Goal: Navigation & Orientation: Find specific page/section

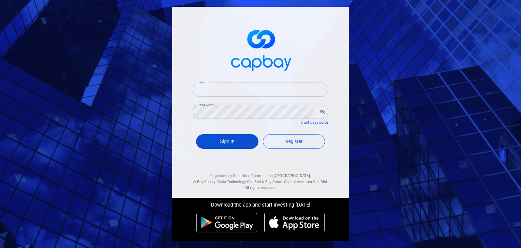
type input "[EMAIL_ADDRESS][DOMAIN_NAME]"
click at [228, 139] on button "Sign In" at bounding box center [227, 141] width 62 height 15
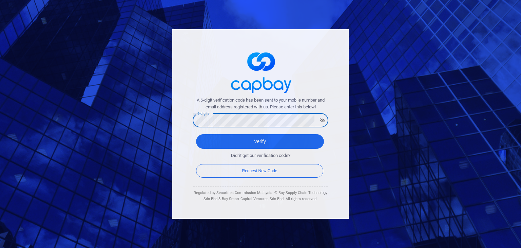
click at [196, 134] on button "Verify" at bounding box center [260, 141] width 128 height 15
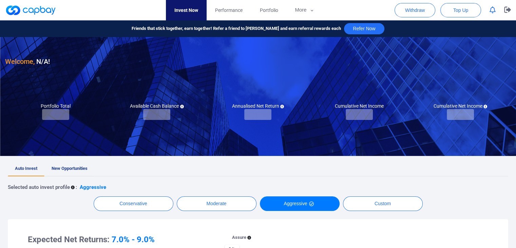
click at [87, 166] on span "New Opportunities" at bounding box center [70, 168] width 36 height 5
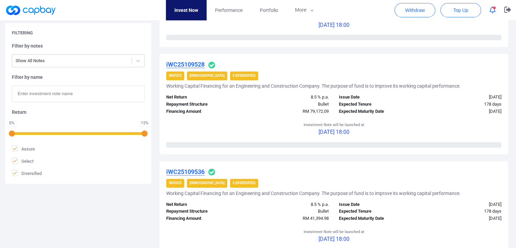
scroll to position [1052, 0]
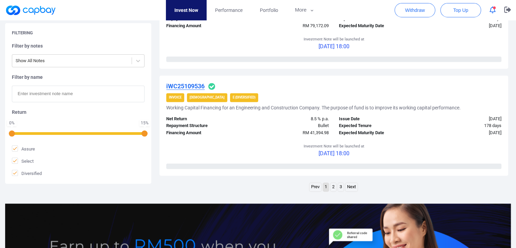
click at [351, 187] on link "Next" at bounding box center [351, 187] width 12 height 8
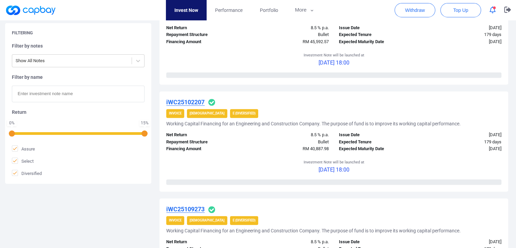
scroll to position [1082, 0]
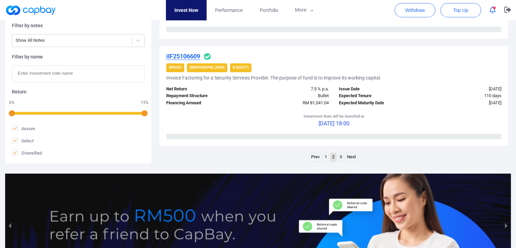
click at [349, 155] on link "Next" at bounding box center [351, 157] width 12 height 8
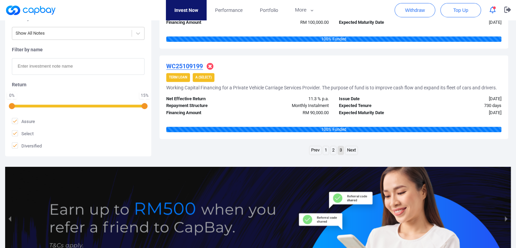
scroll to position [521, 0]
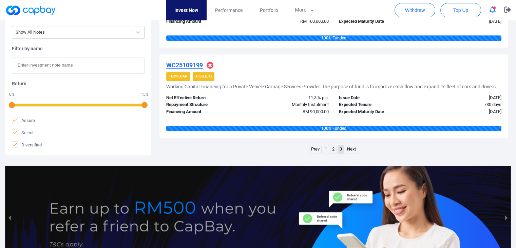
click at [496, 14] on button "button" at bounding box center [492, 10] width 13 height 11
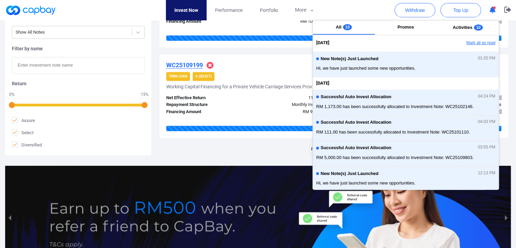
click at [486, 40] on button "Mark all as read" at bounding box center [462, 43] width 73 height 12
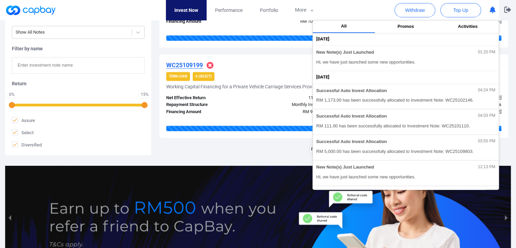
click at [505, 11] on icon "button" at bounding box center [507, 10] width 7 height 6
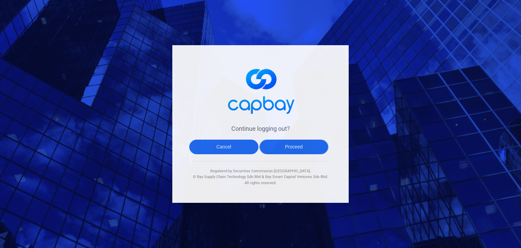
click at [295, 147] on button "Proceed" at bounding box center [294, 146] width 69 height 15
